Goal: Task Accomplishment & Management: Manage account settings

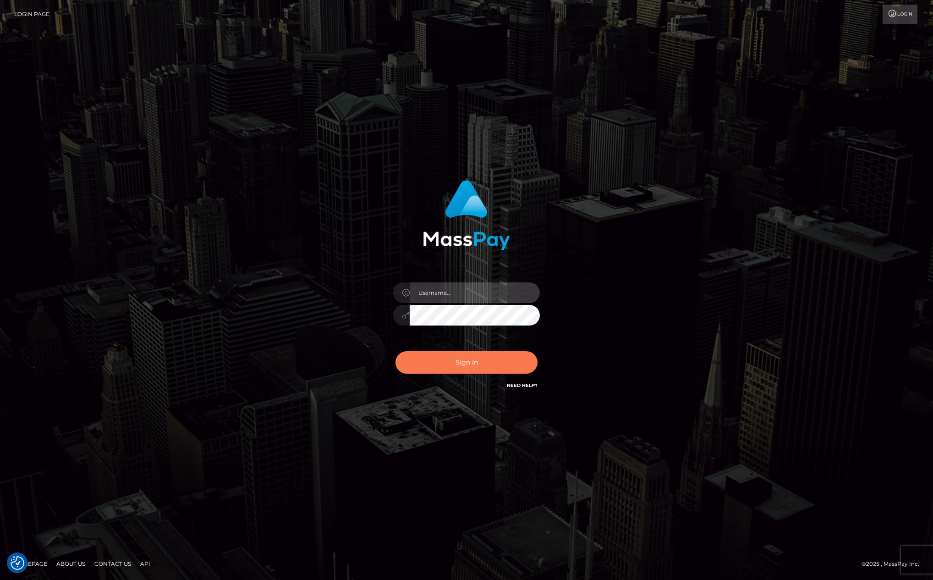
type input "[PERSON_NAME][DOMAIN_NAME]"
click at [425, 358] on button "Sign in" at bounding box center [467, 362] width 142 height 22
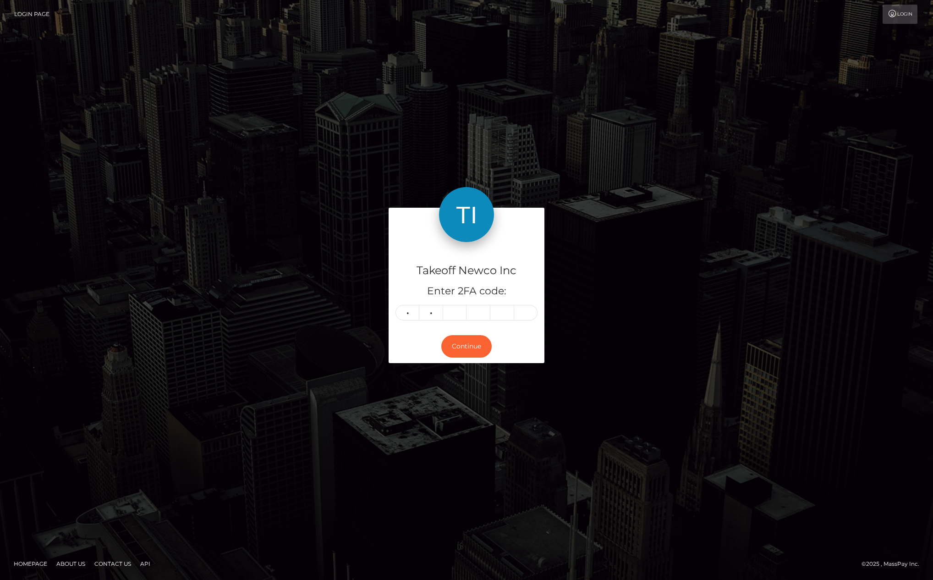
type input "4"
type input "0"
type input "6"
click at [486, 344] on button "Continue" at bounding box center [466, 346] width 50 height 22
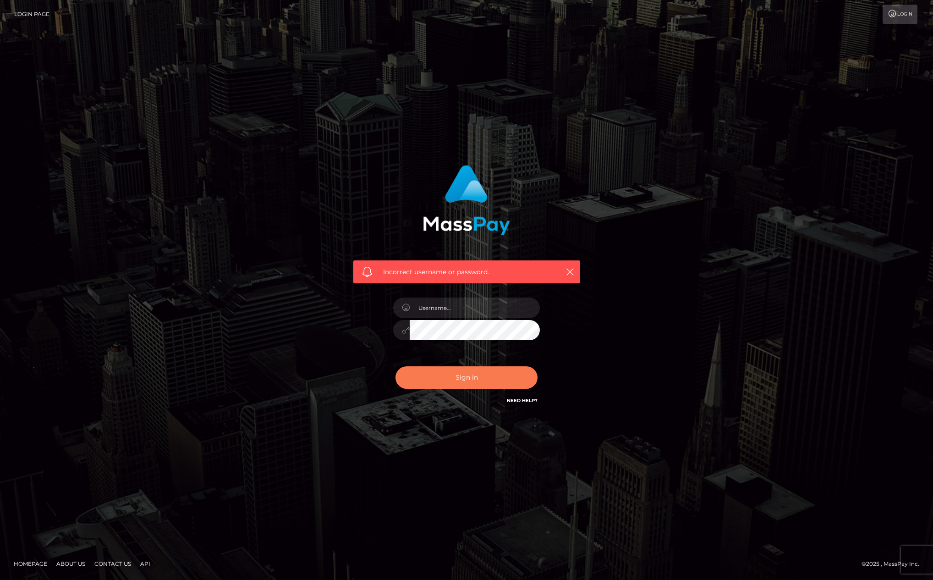
click at [454, 375] on button "Sign in" at bounding box center [467, 377] width 142 height 22
type input "[PERSON_NAME][DOMAIN_NAME]"
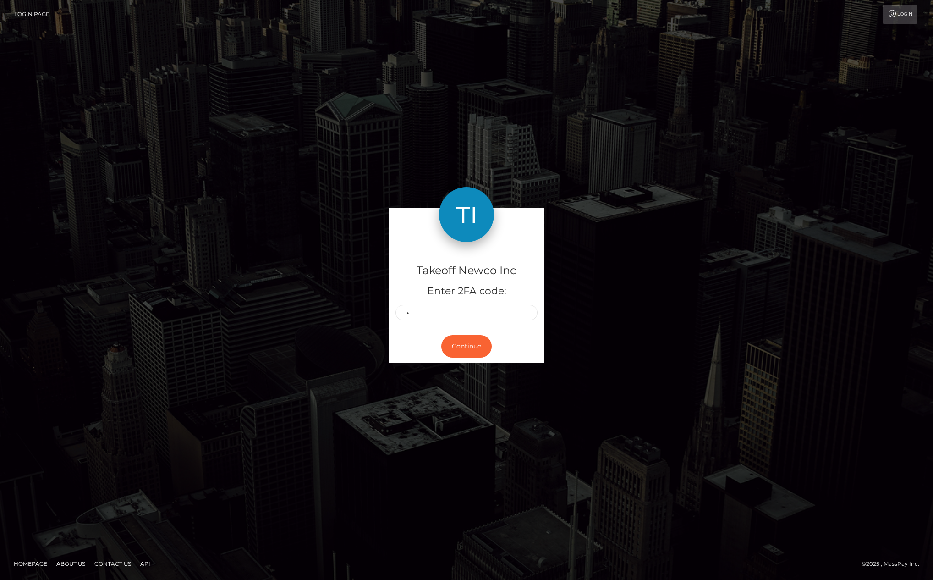
type input "7"
type input "4"
type input "0"
type input "6"
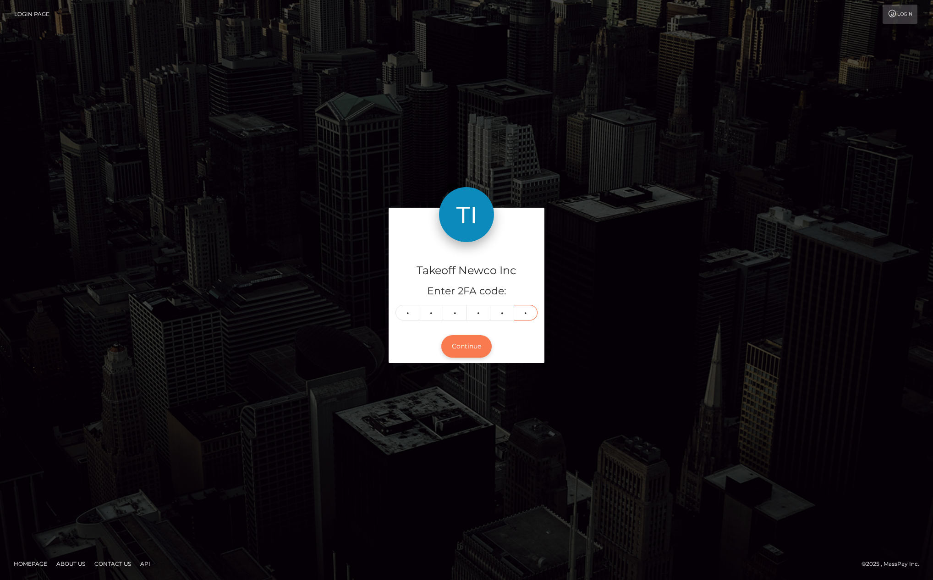
type input "1"
click at [465, 352] on button "Continue" at bounding box center [466, 346] width 50 height 22
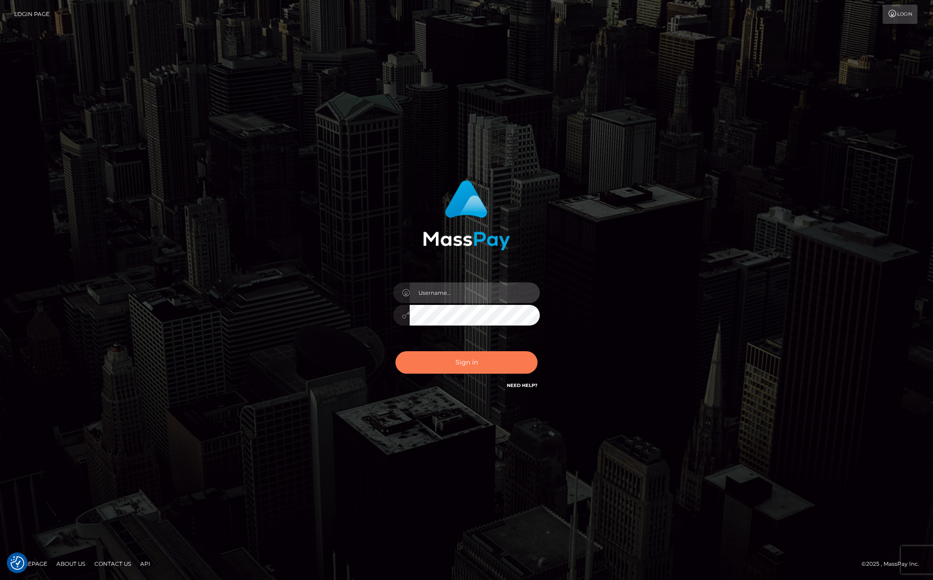
type input "kevin.club"
click at [469, 355] on button "Sign in" at bounding box center [467, 362] width 142 height 22
type input "kevin.club"
click at [455, 361] on button "Sign in" at bounding box center [467, 362] width 142 height 22
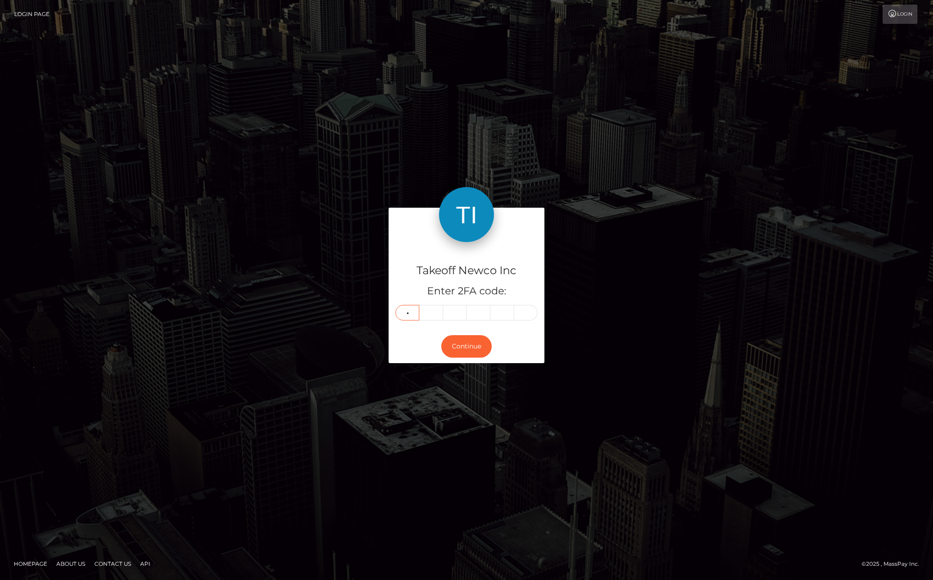
type input "8"
type input "2"
type input "3"
type input "0"
type input "8"
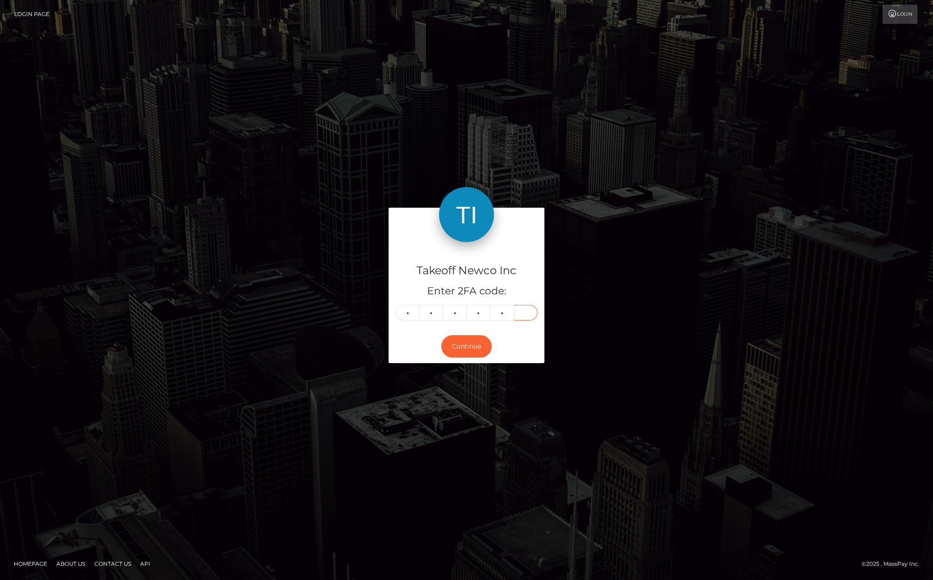
type input "8"
